Goal: Information Seeking & Learning: Learn about a topic

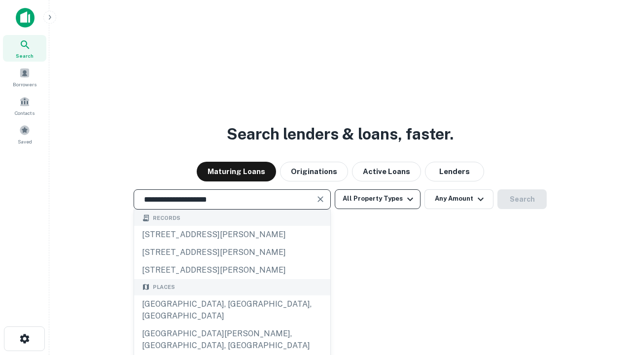
click at [232, 325] on div "[GEOGRAPHIC_DATA], [GEOGRAPHIC_DATA], [GEOGRAPHIC_DATA]" at bounding box center [232, 310] width 196 height 30
click at [378, 199] on button "All Property Types" at bounding box center [378, 199] width 86 height 20
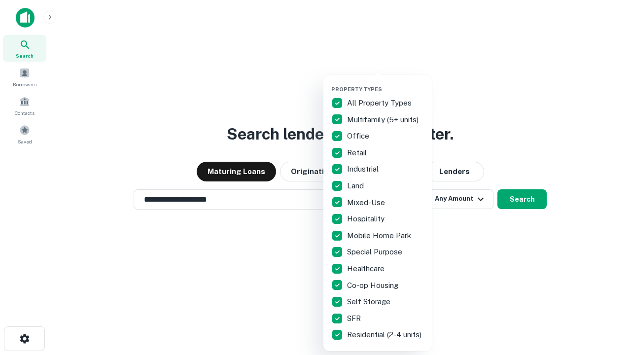
type input "**********"
click at [386, 83] on button "button" at bounding box center [385, 83] width 108 height 0
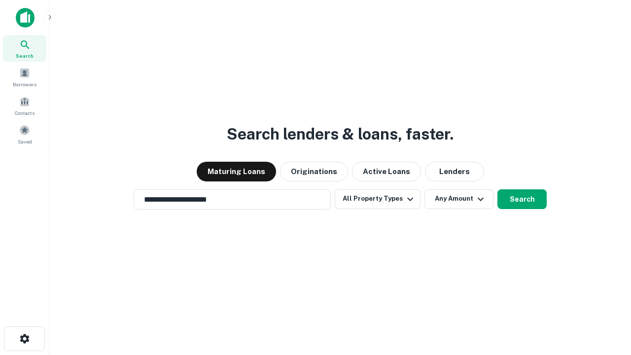
scroll to position [6, 119]
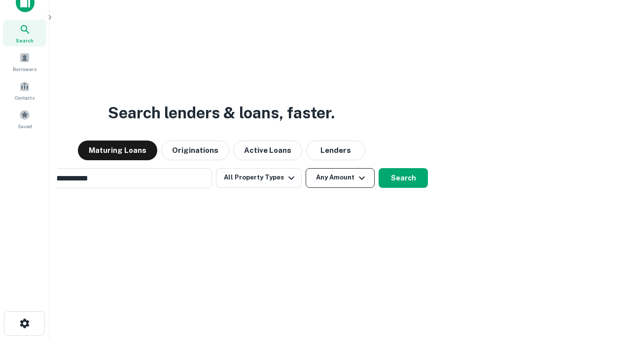
click at [306, 168] on button "Any Amount" at bounding box center [340, 178] width 69 height 20
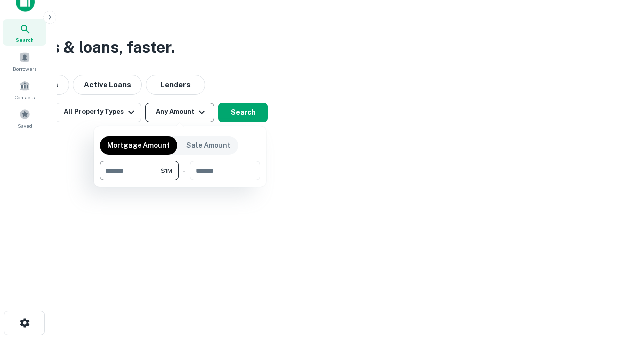
type input "*******"
click at [180, 180] on button "button" at bounding box center [180, 180] width 161 height 0
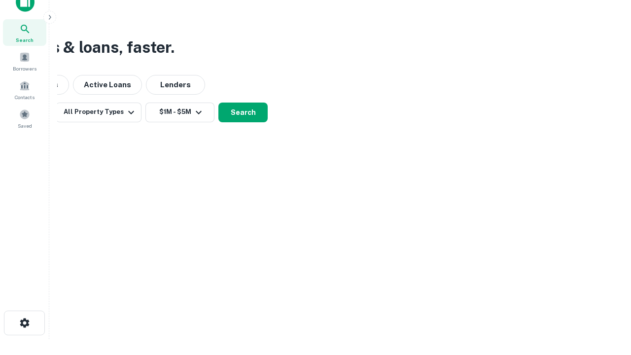
scroll to position [15, 0]
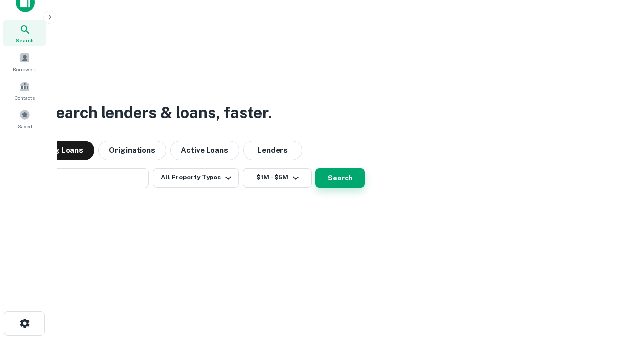
click at [316, 168] on button "Search" at bounding box center [340, 178] width 49 height 20
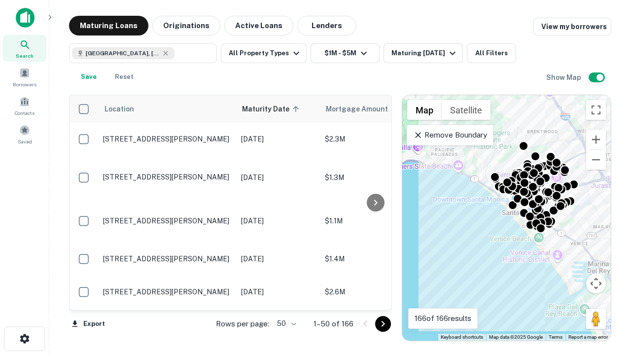
click at [285, 323] on body "Search Borrowers Contacts Saved Maturing Loans Originations Active Loans Lender…" at bounding box center [315, 177] width 631 height 355
click at [285, 299] on li "25" at bounding box center [285, 299] width 29 height 18
